Goal: Communication & Community: Participate in discussion

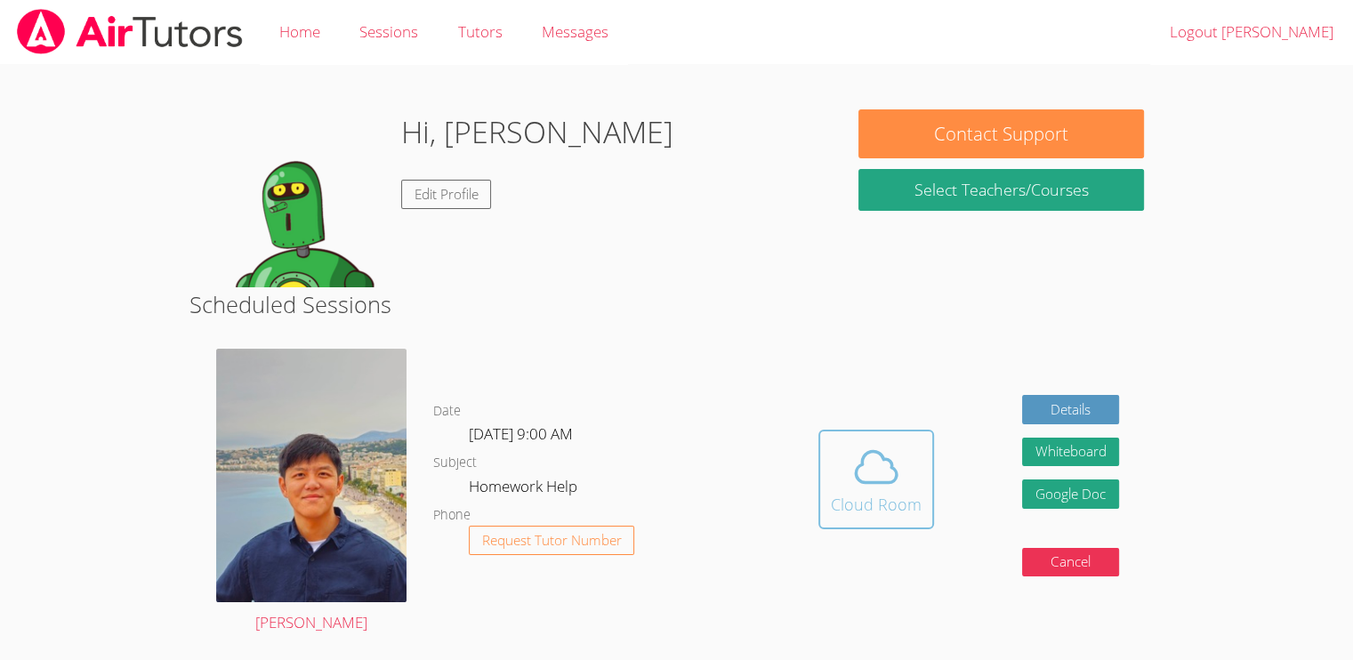
click at [868, 505] on div "Cloud Room" at bounding box center [876, 504] width 91 height 25
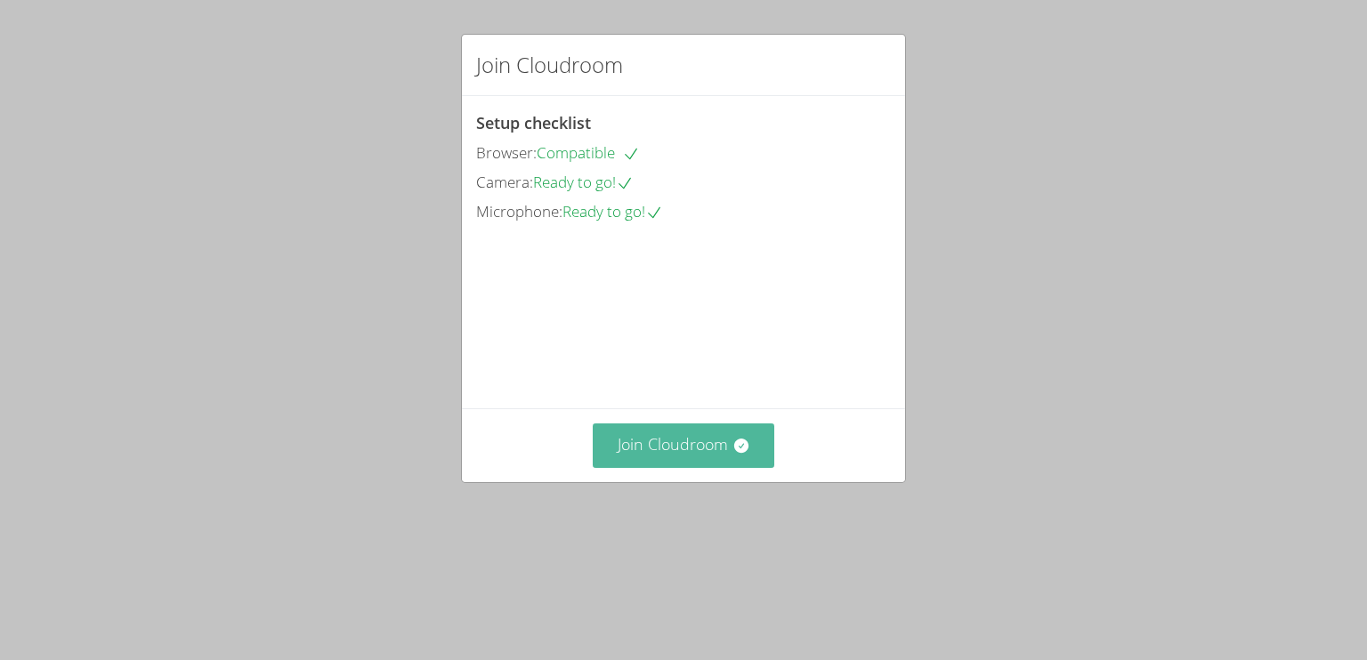
click at [642, 467] on button "Join Cloudroom" at bounding box center [684, 445] width 182 height 44
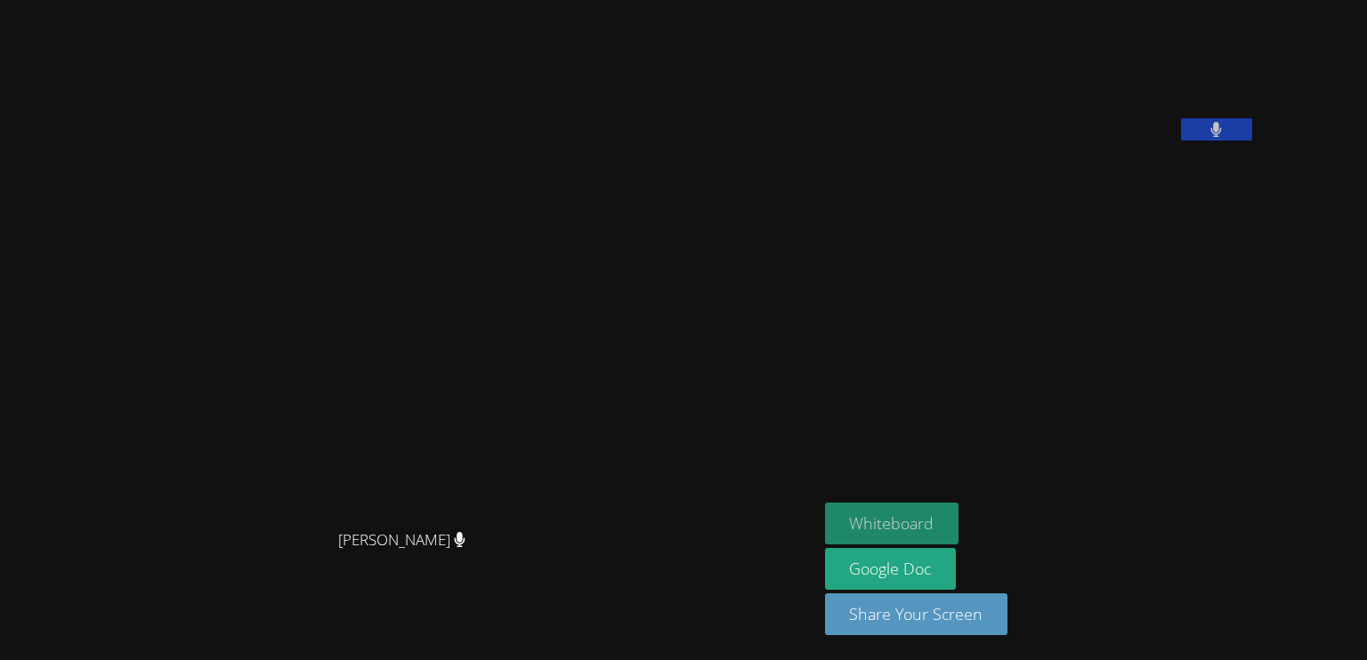
click at [959, 530] on button "Whiteboard" at bounding box center [892, 524] width 134 height 42
click at [959, 520] on button "Whiteboard" at bounding box center [892, 524] width 134 height 42
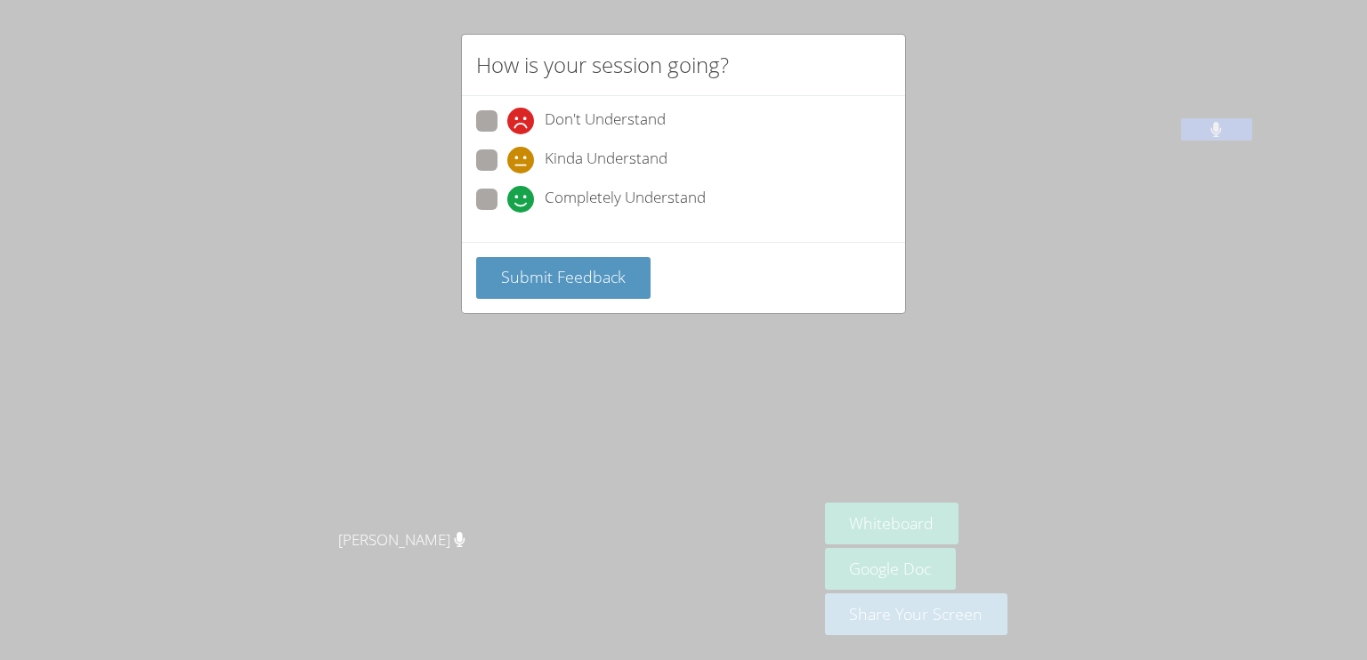
click at [507, 213] on span at bounding box center [507, 213] width 0 height 0
click at [507, 202] on input "Completely Understand" at bounding box center [514, 196] width 15 height 15
radio input "true"
click at [537, 280] on span "Submit Feedback" at bounding box center [563, 276] width 125 height 21
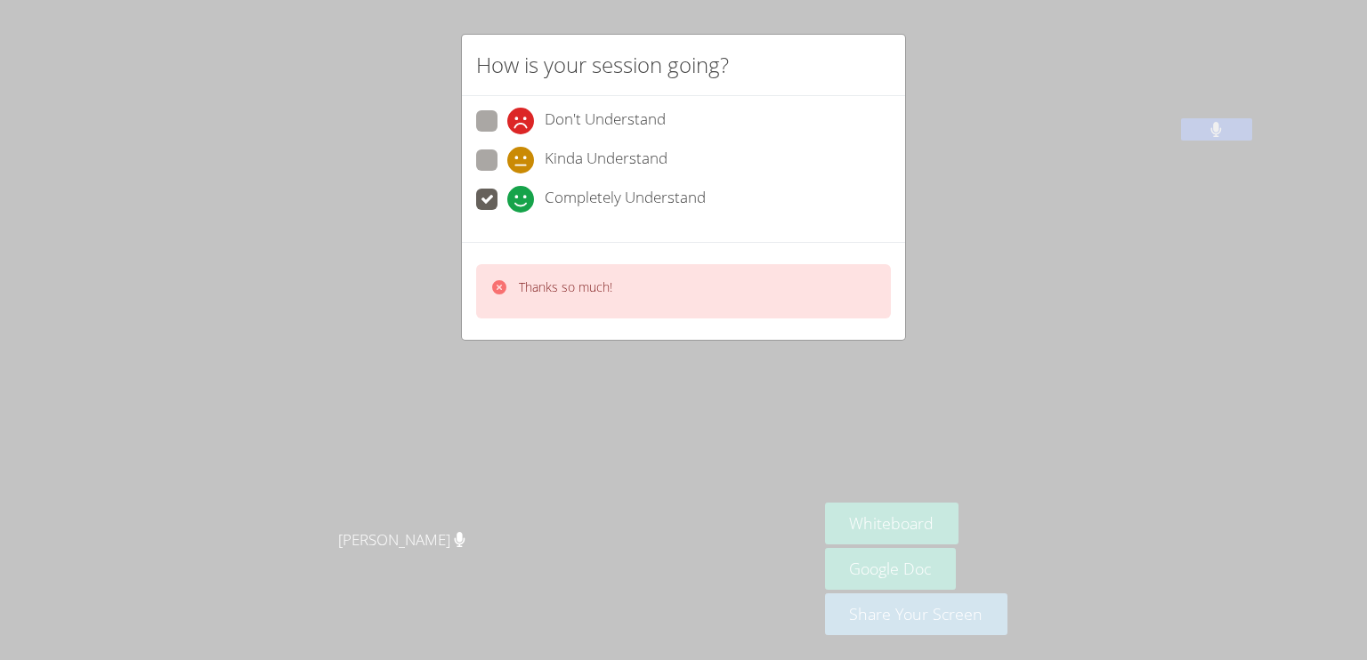
click at [1011, 434] on div "How is your session going? Don't Understand Kinda Understand Completely Underst…" at bounding box center [683, 330] width 1367 height 660
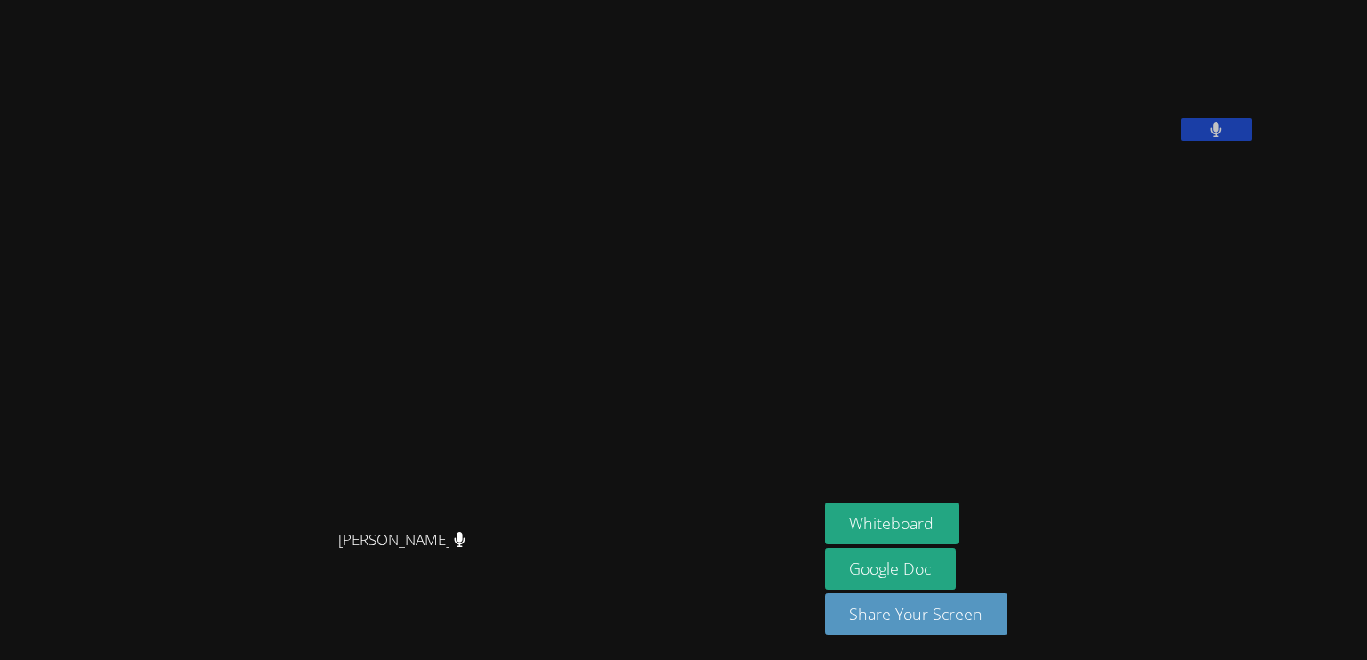
click at [494, 183] on video at bounding box center [408, 295] width 267 height 452
drag, startPoint x: 779, startPoint y: 82, endPoint x: 725, endPoint y: 150, distance: 87.4
